Goal: Information Seeking & Learning: Learn about a topic

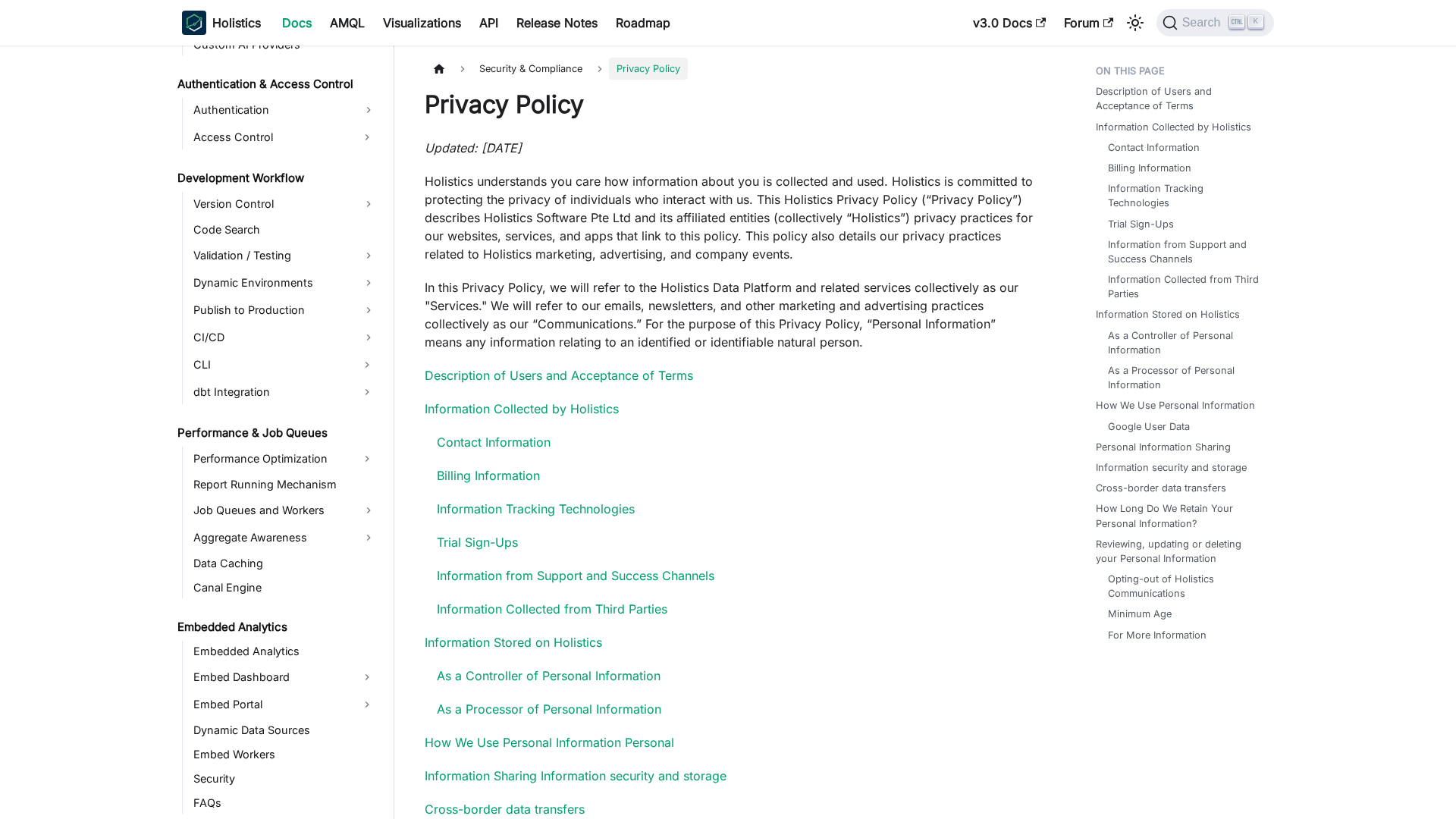
scroll to position [1349, 0]
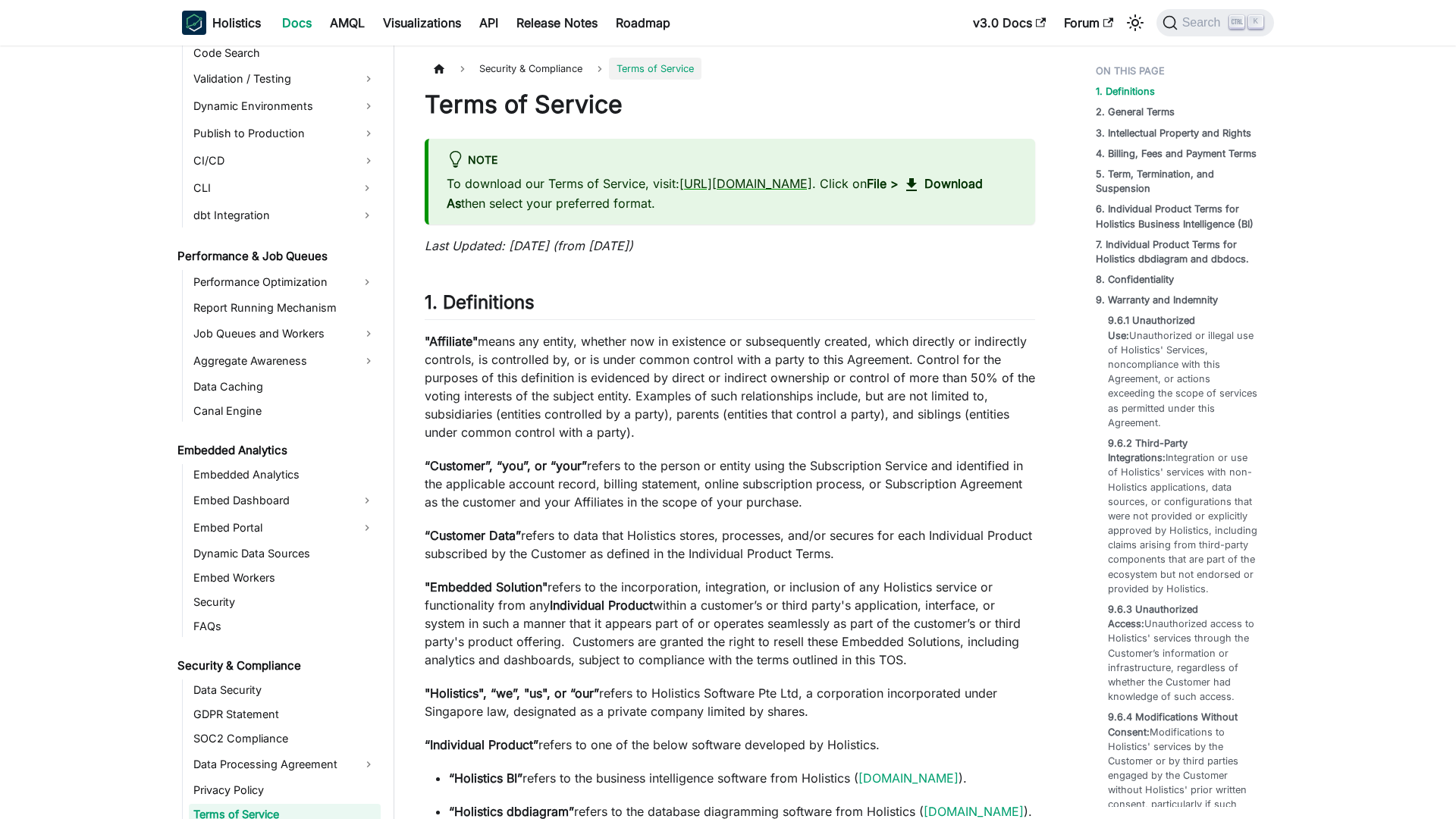
scroll to position [1373, 0]
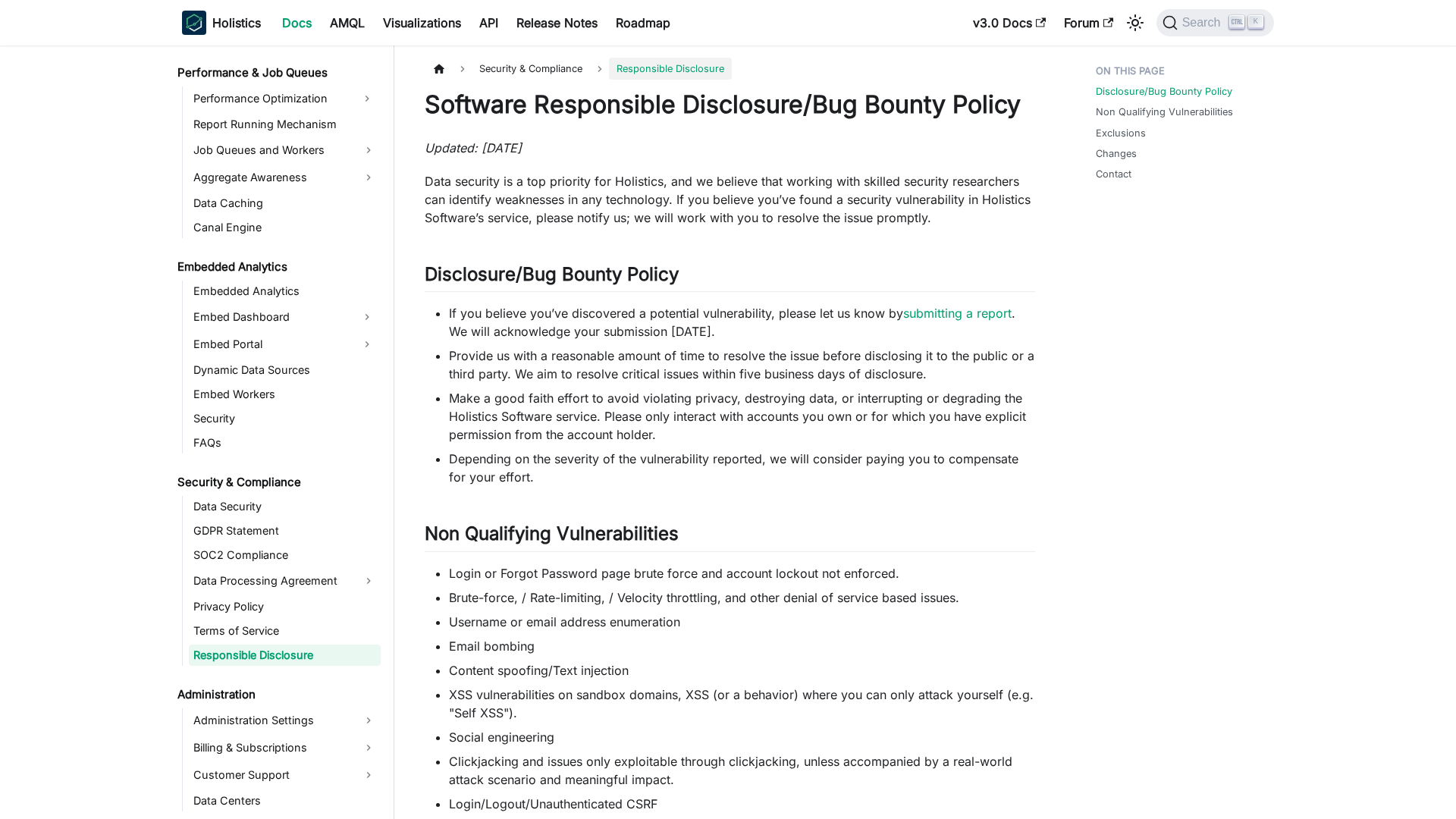
scroll to position [1398, 0]
